Goal: Transaction & Acquisition: Subscribe to service/newsletter

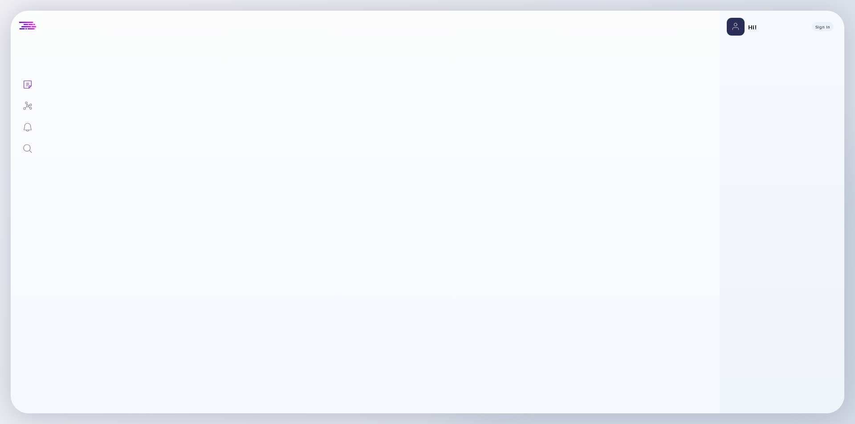
click at [28, 24] on div at bounding box center [27, 26] width 17 height 8
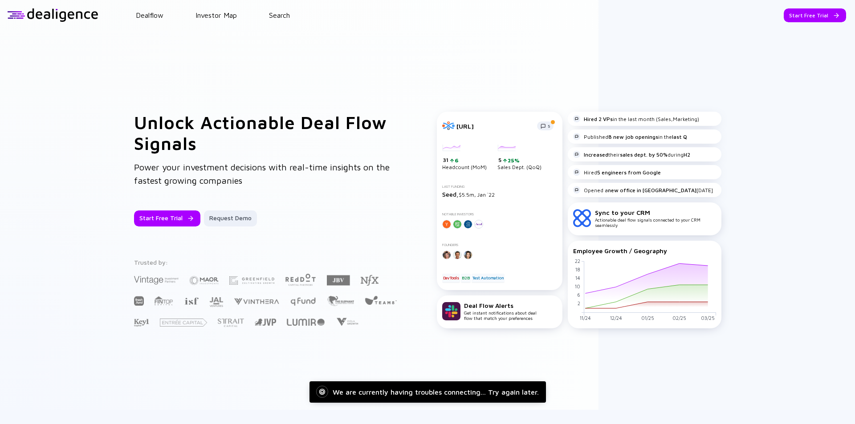
click at [81, 14] on div at bounding box center [52, 14] width 91 height 13
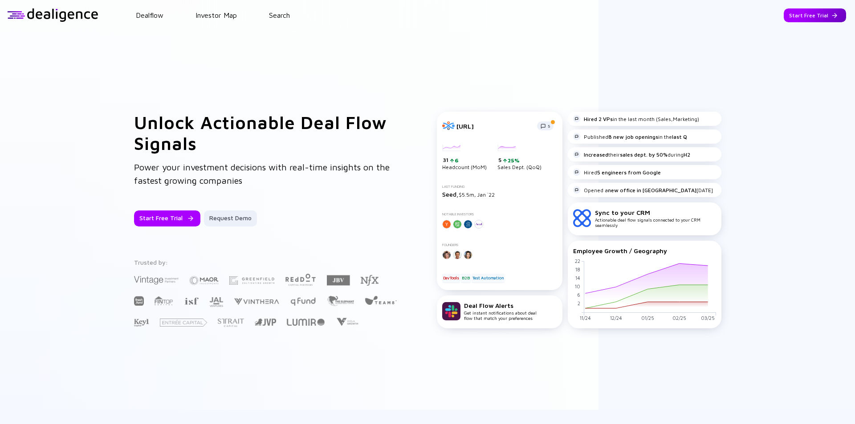
click at [807, 13] on div "Start Free Trial" at bounding box center [815, 15] width 62 height 14
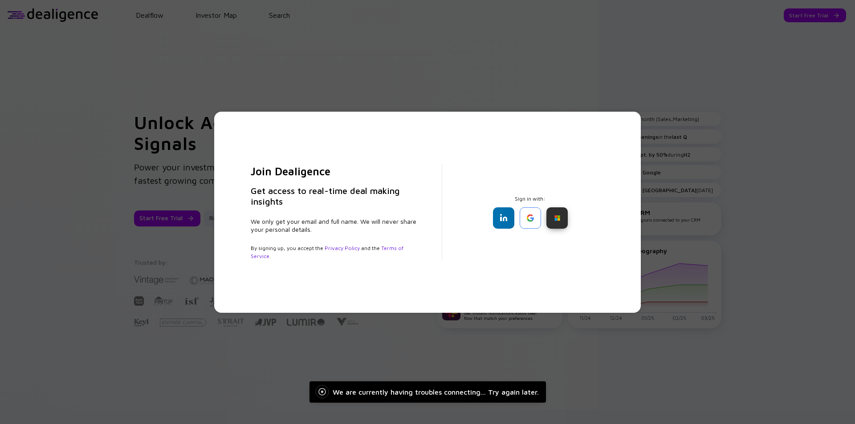
click at [554, 219] on div at bounding box center [557, 218] width 21 height 21
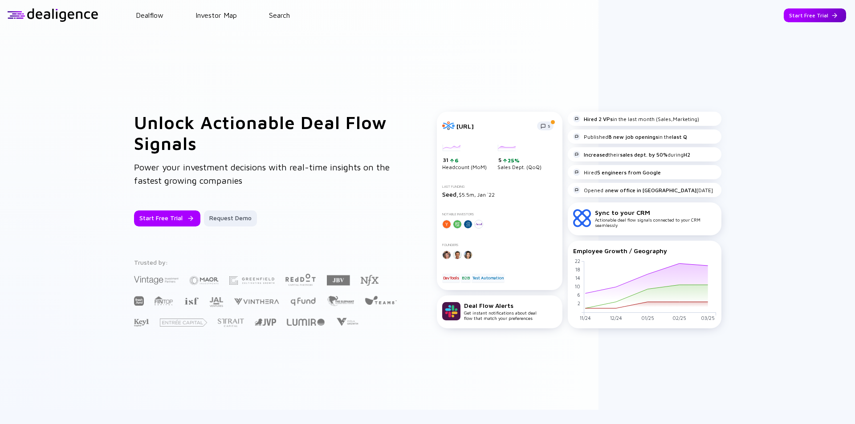
click at [821, 16] on div "Start Free Trial" at bounding box center [815, 15] width 62 height 14
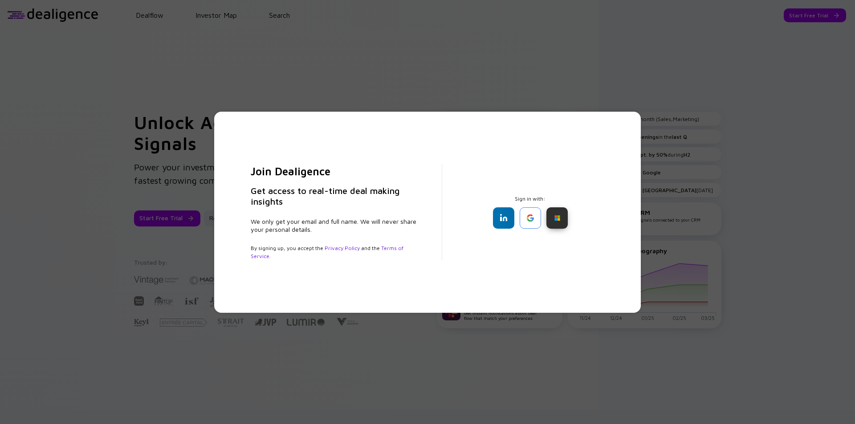
click at [553, 216] on div at bounding box center [557, 218] width 21 height 21
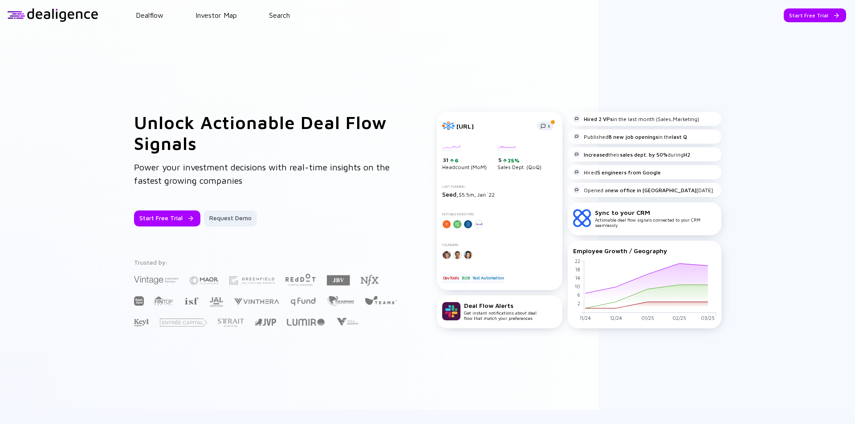
click at [62, 184] on div "Unlock Actionable Deal Flow Signals Power your investment decisions with real-t…" at bounding box center [427, 220] width 855 height 380
